Goal: Information Seeking & Learning: Learn about a topic

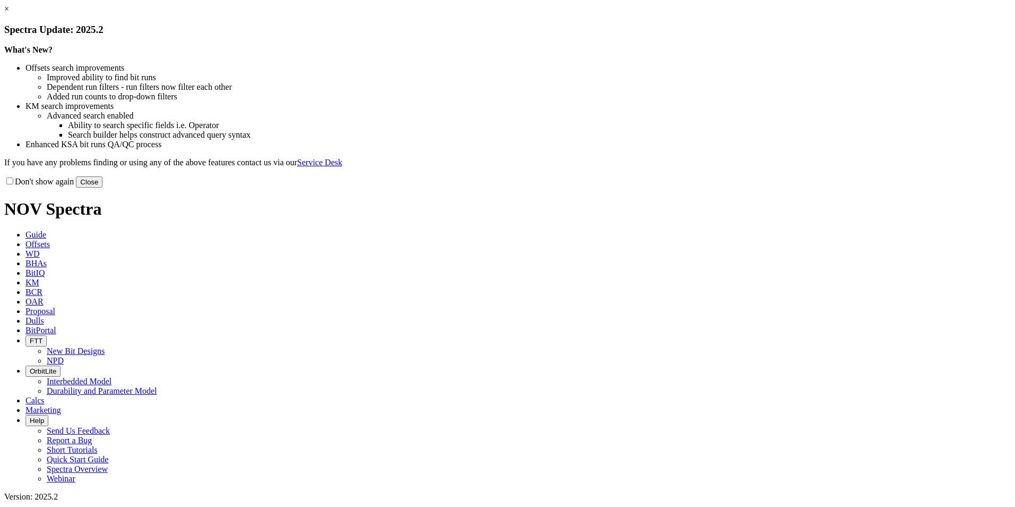
click at [9, 13] on link "×" at bounding box center [6, 8] width 5 height 9
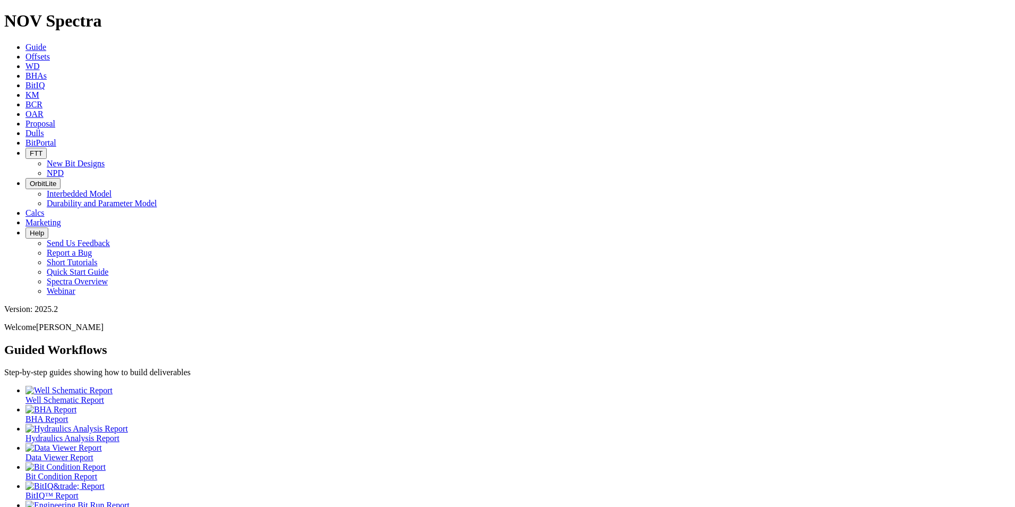
click at [50, 52] on span "Offsets" at bounding box center [37, 56] width 24 height 9
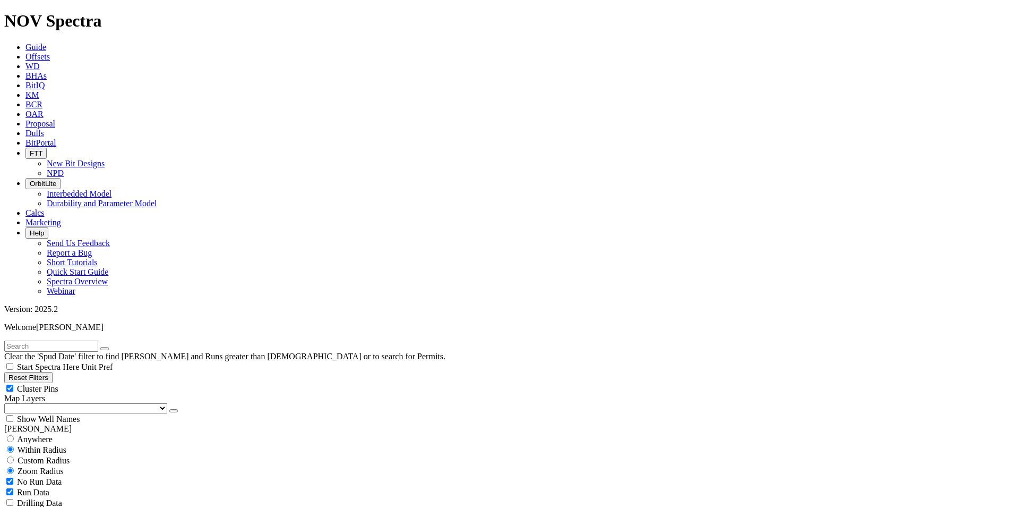
scroll to position [212, 0]
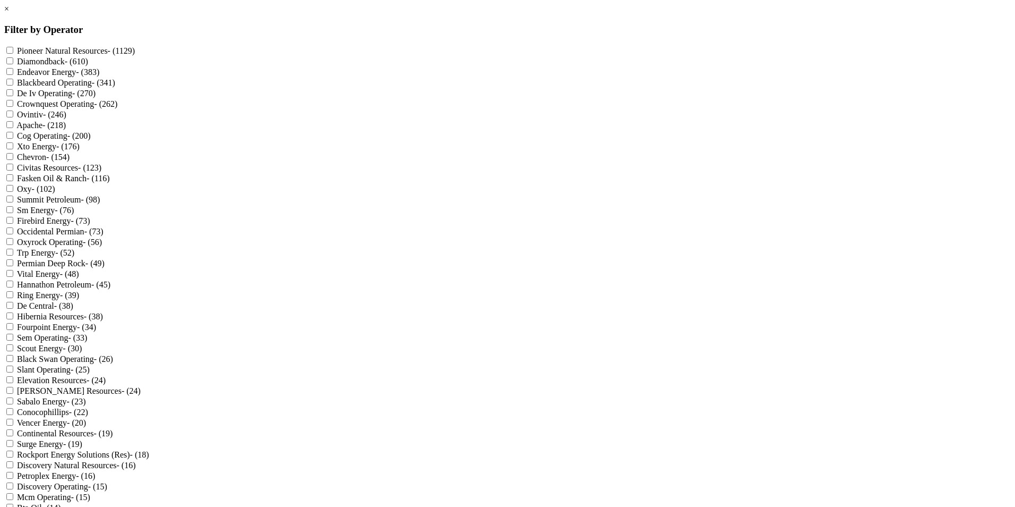
scroll to position [106, 0]
click at [13, 195] on Petroleum "Summit Petroleum - (98)" at bounding box center [9, 198] width 7 height 7
checkbox Petroleum "true"
